Goal: Find specific page/section: Find specific page/section

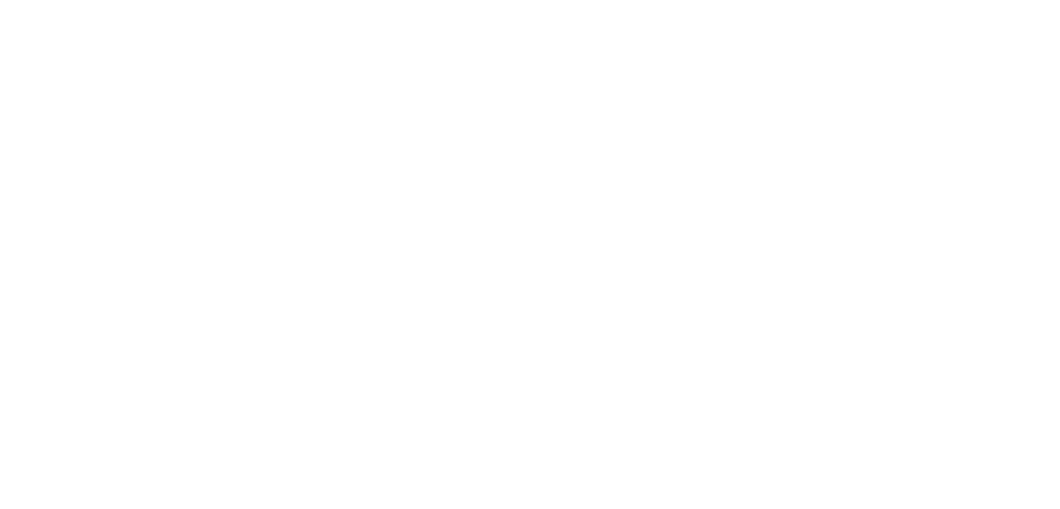
select select "Song"
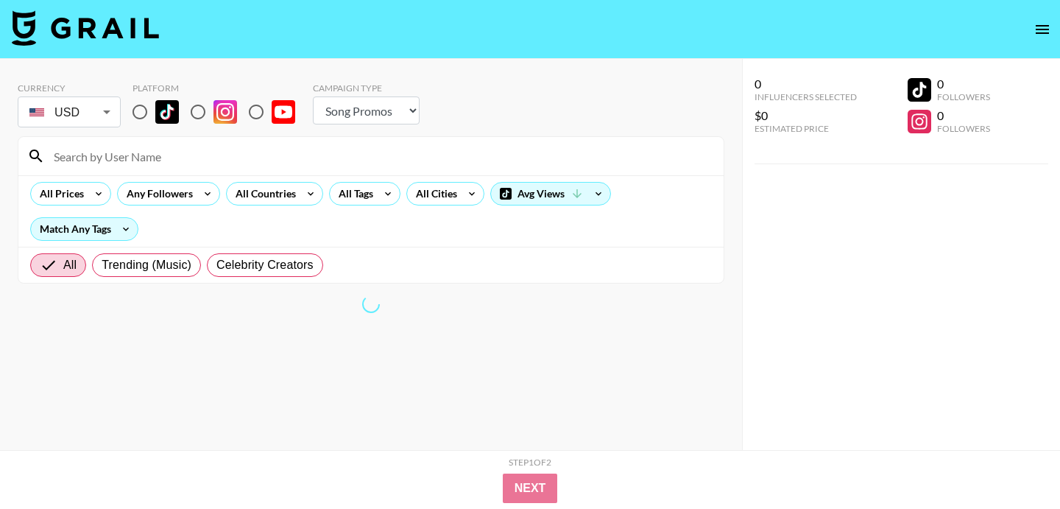
click at [244, 158] on input at bounding box center [380, 156] width 670 height 24
paste input "willtalksmusic"
type input "willtalksmusic"
click at [143, 112] on input "radio" at bounding box center [139, 111] width 31 height 31
radio input "true"
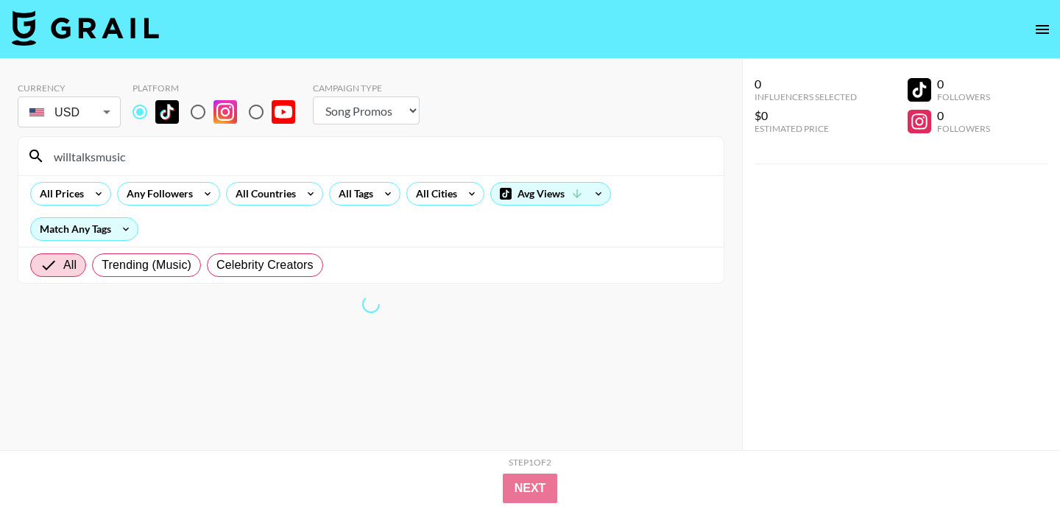
click at [202, 116] on input "radio" at bounding box center [198, 111] width 31 height 31
radio input "true"
click at [142, 109] on input "radio" at bounding box center [139, 111] width 31 height 31
radio input "true"
